Goal: Use online tool/utility: Utilize a website feature to perform a specific function

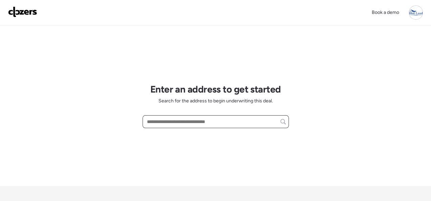
click at [199, 123] on input "text" at bounding box center [215, 121] width 140 height 9
paste input "**********"
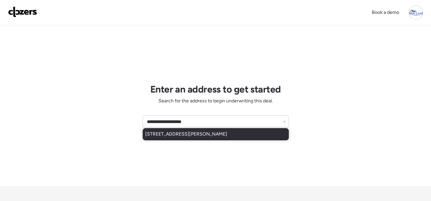
click at [190, 133] on span "[STREET_ADDRESS][PERSON_NAME]" at bounding box center [186, 134] width 82 height 7
type input "**********"
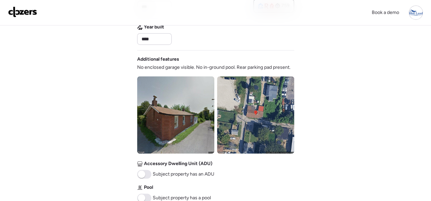
scroll to position [271, 0]
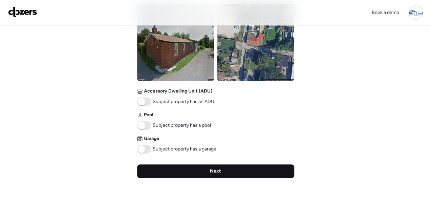
click at [224, 169] on div "Next" at bounding box center [215, 171] width 157 height 14
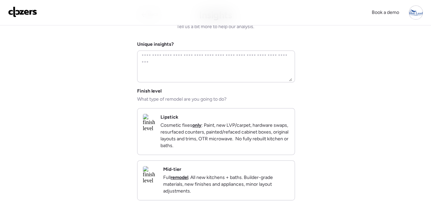
scroll to position [34, 0]
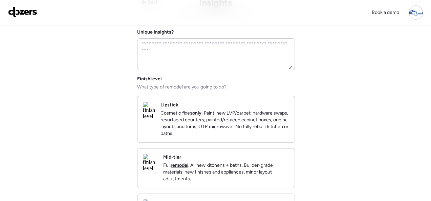
click at [248, 104] on div "Lipstick Cosmetic fixes only : Paint, new LVP/carpet, hardware swaps, resurface…" at bounding box center [224, 118] width 129 height 35
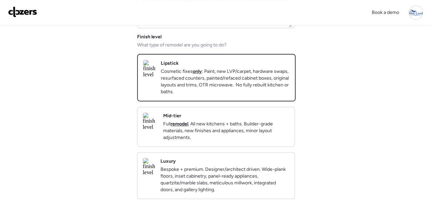
scroll to position [203, 0]
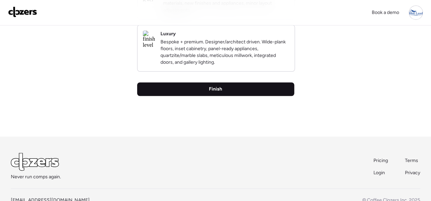
click at [211, 92] on span "Finish" at bounding box center [215, 89] width 13 height 7
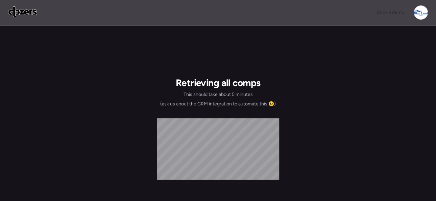
click at [28, 12] on img at bounding box center [22, 11] width 29 height 11
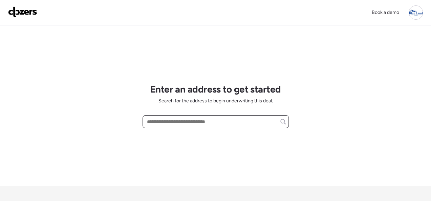
click at [169, 121] on input "text" at bounding box center [215, 121] width 140 height 9
paste input "**********"
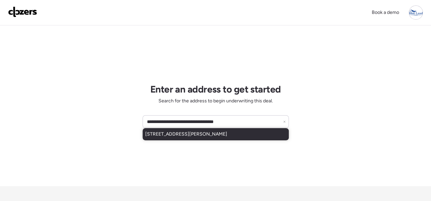
click at [164, 131] on span "[STREET_ADDRESS][PERSON_NAME]" at bounding box center [186, 134] width 82 height 7
type input "**********"
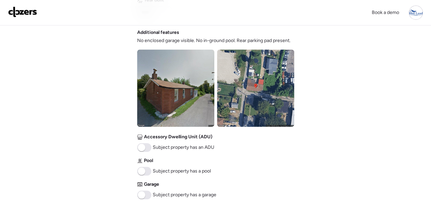
scroll to position [271, 0]
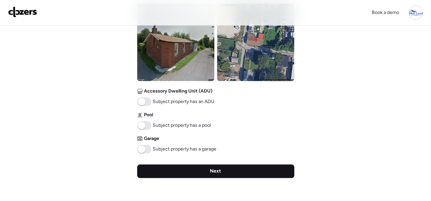
click at [222, 171] on div "Next" at bounding box center [215, 171] width 157 height 14
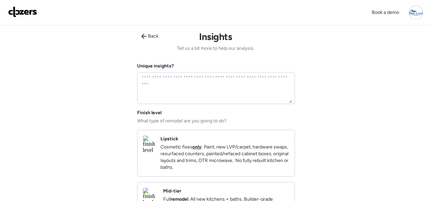
scroll to position [34, 0]
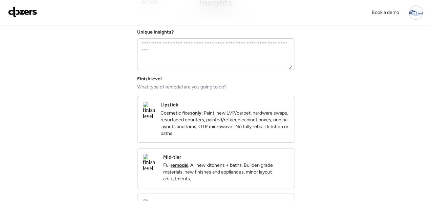
click at [268, 106] on div "Lipstick Cosmetic fixes only : Paint, new LVP/carpet, hardware swaps, resurface…" at bounding box center [224, 118] width 129 height 35
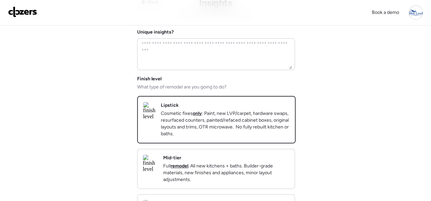
click at [264, 158] on div "Mid-tier Full remodel . All new kitchens + baths. Builder-grade materials, new …" at bounding box center [215, 168] width 157 height 39
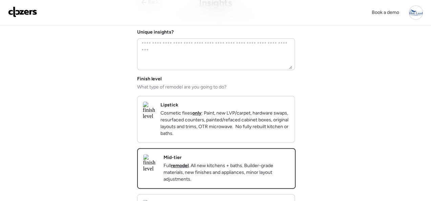
scroll to position [169, 0]
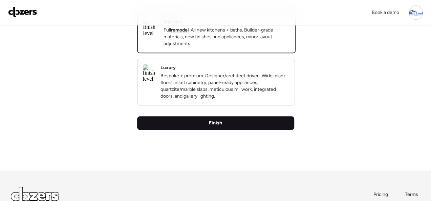
click at [209, 126] on span "Finish" at bounding box center [215, 122] width 13 height 7
